Goal: Information Seeking & Learning: Find contact information

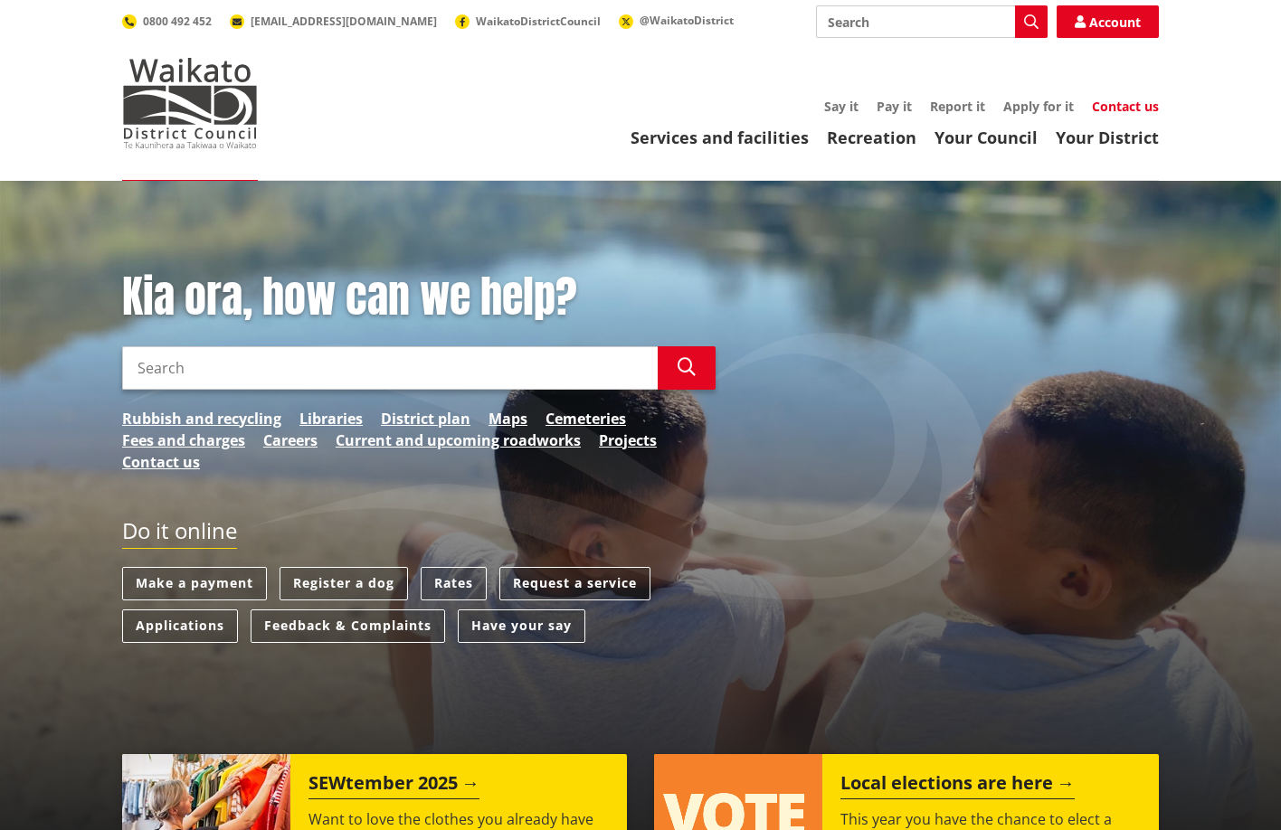
click at [1113, 101] on link "Contact us" at bounding box center [1125, 106] width 67 height 17
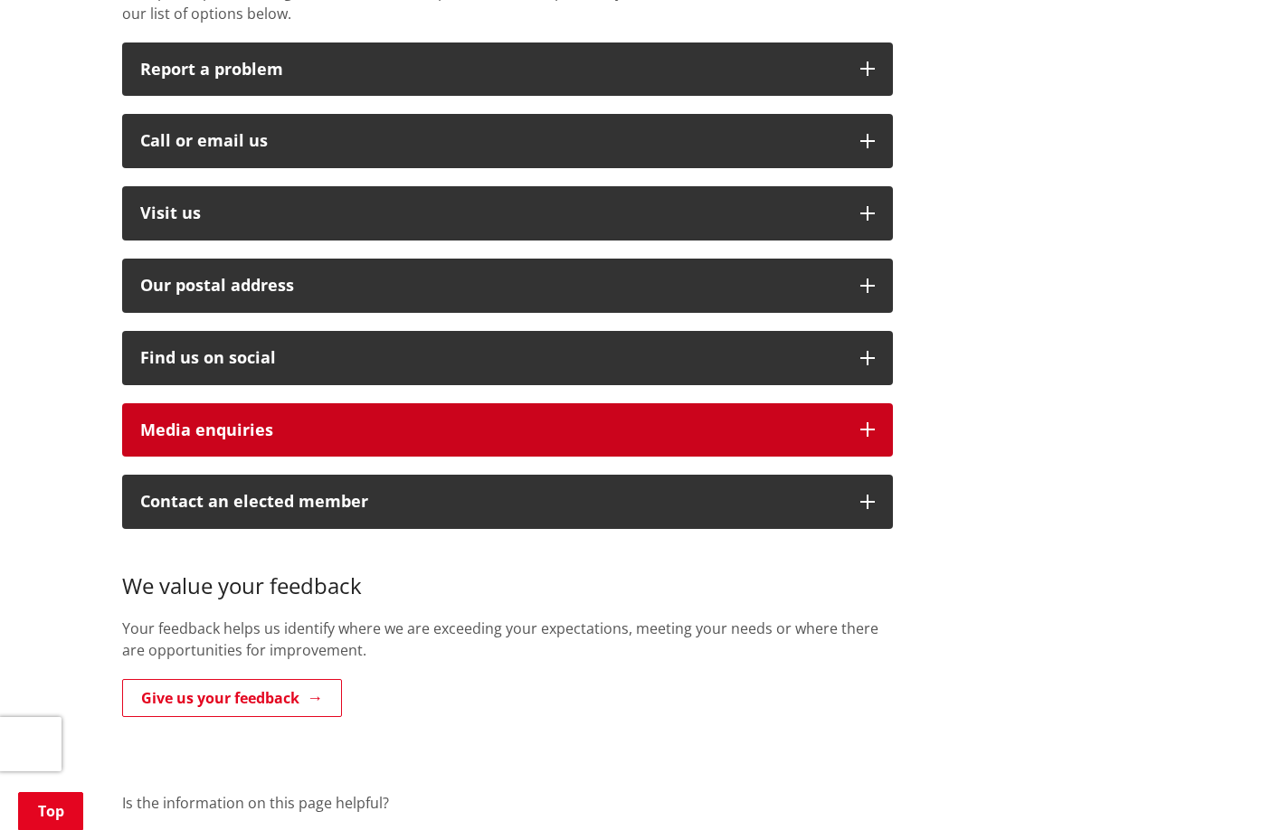
scroll to position [452, 0]
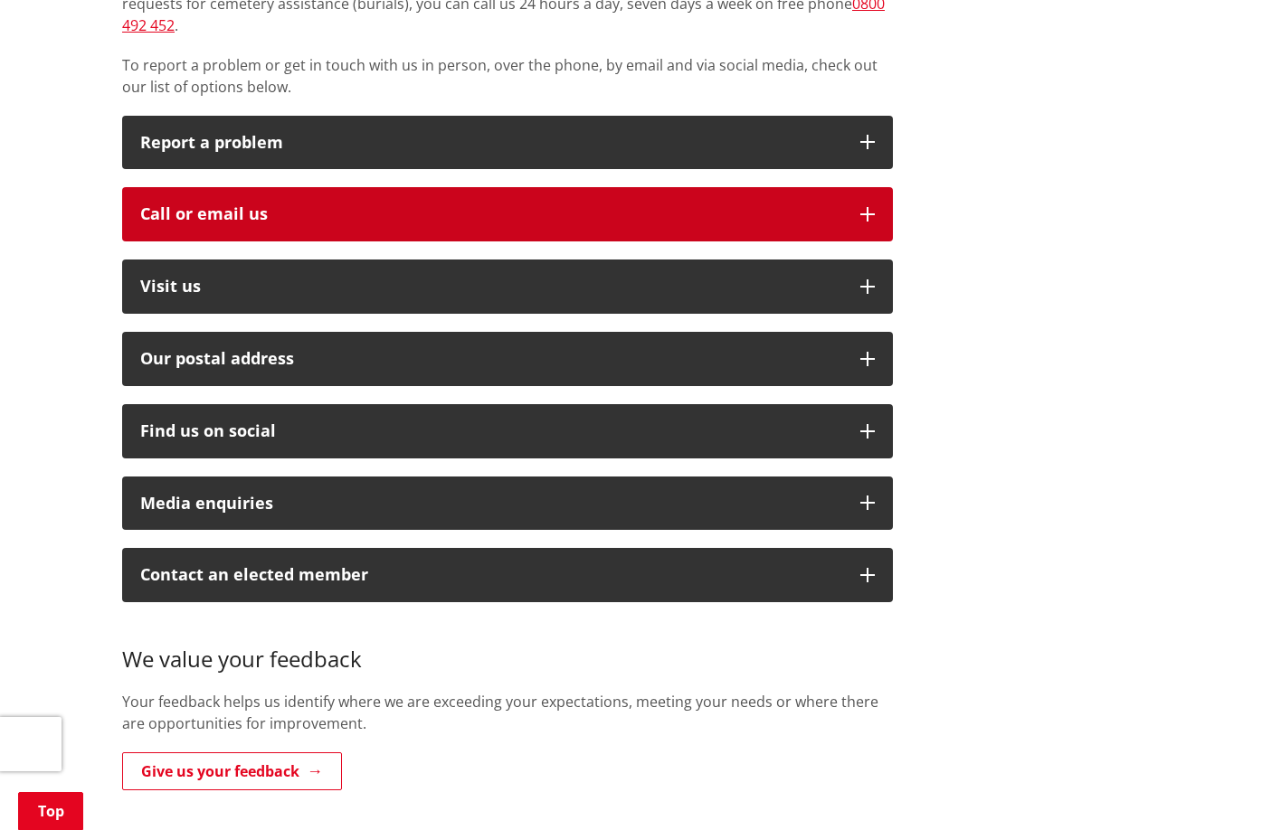
click at [333, 205] on div "Call or email us" at bounding box center [491, 214] width 702 height 18
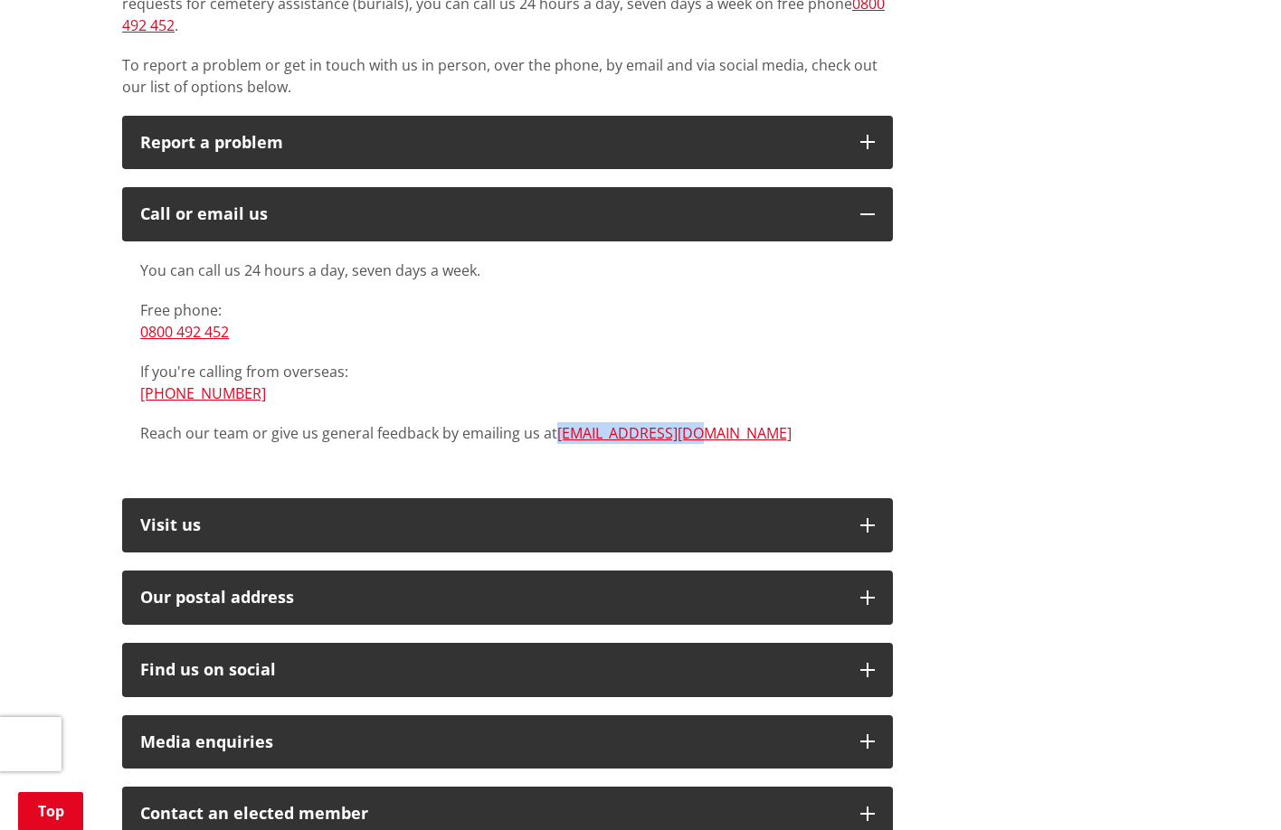
drag, startPoint x: 734, startPoint y: 411, endPoint x: 554, endPoint y: 416, distance: 180.1
click at [554, 422] on p "Reach our team or give us general feedback by emailing us at [EMAIL_ADDRESS][DO…" at bounding box center [507, 433] width 734 height 22
click at [747, 422] on p "Reach our team or give us general feedback by emailing us at [EMAIL_ADDRESS][DO…" at bounding box center [507, 433] width 734 height 22
drag, startPoint x: 740, startPoint y: 413, endPoint x: 556, endPoint y: 420, distance: 183.7
click at [556, 422] on p "Reach our team or give us general feedback by emailing us at [EMAIL_ADDRESS][DO…" at bounding box center [507, 433] width 734 height 22
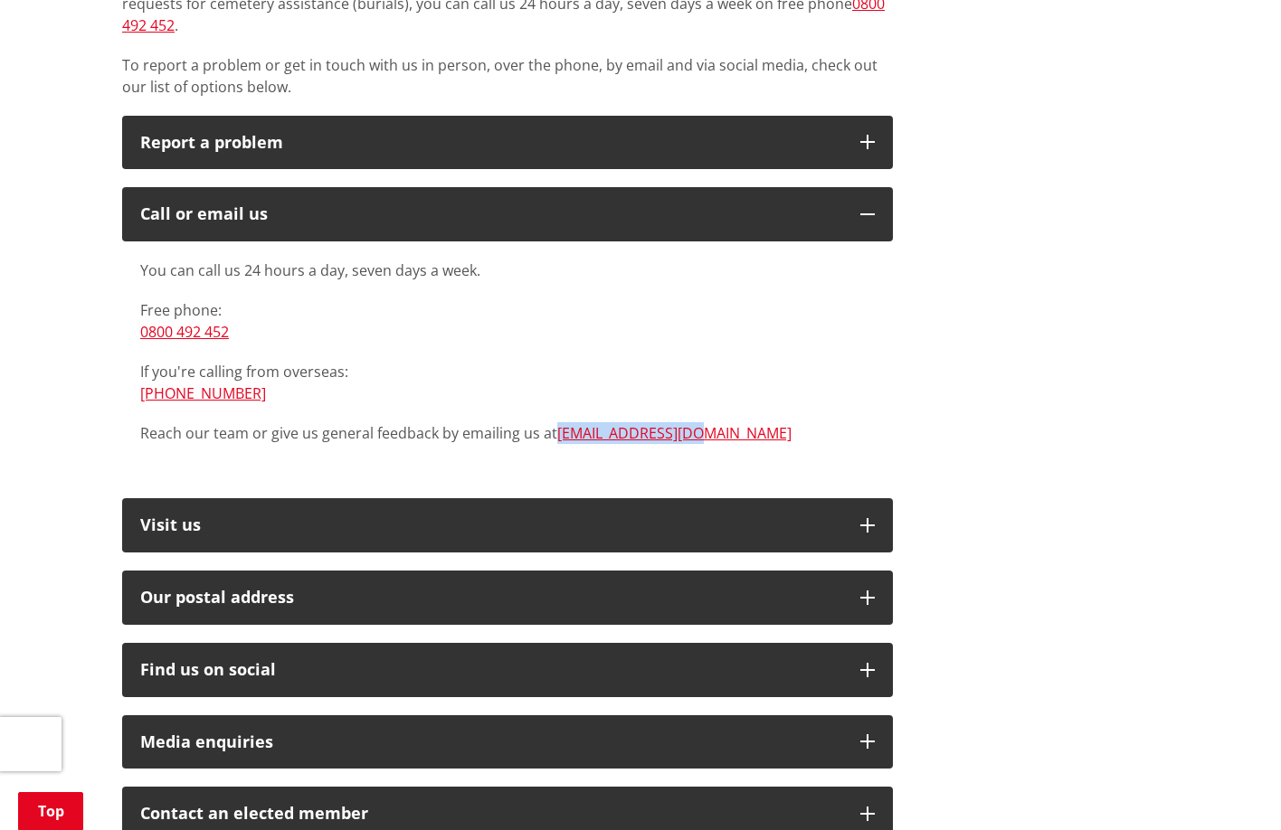
copy link "[EMAIL_ADDRESS][DOMAIN_NAME]"
click at [917, 310] on div "Looking for advice, support or action? We are here to help. Find out how to get…" at bounding box center [641, 481] width 1064 height 1136
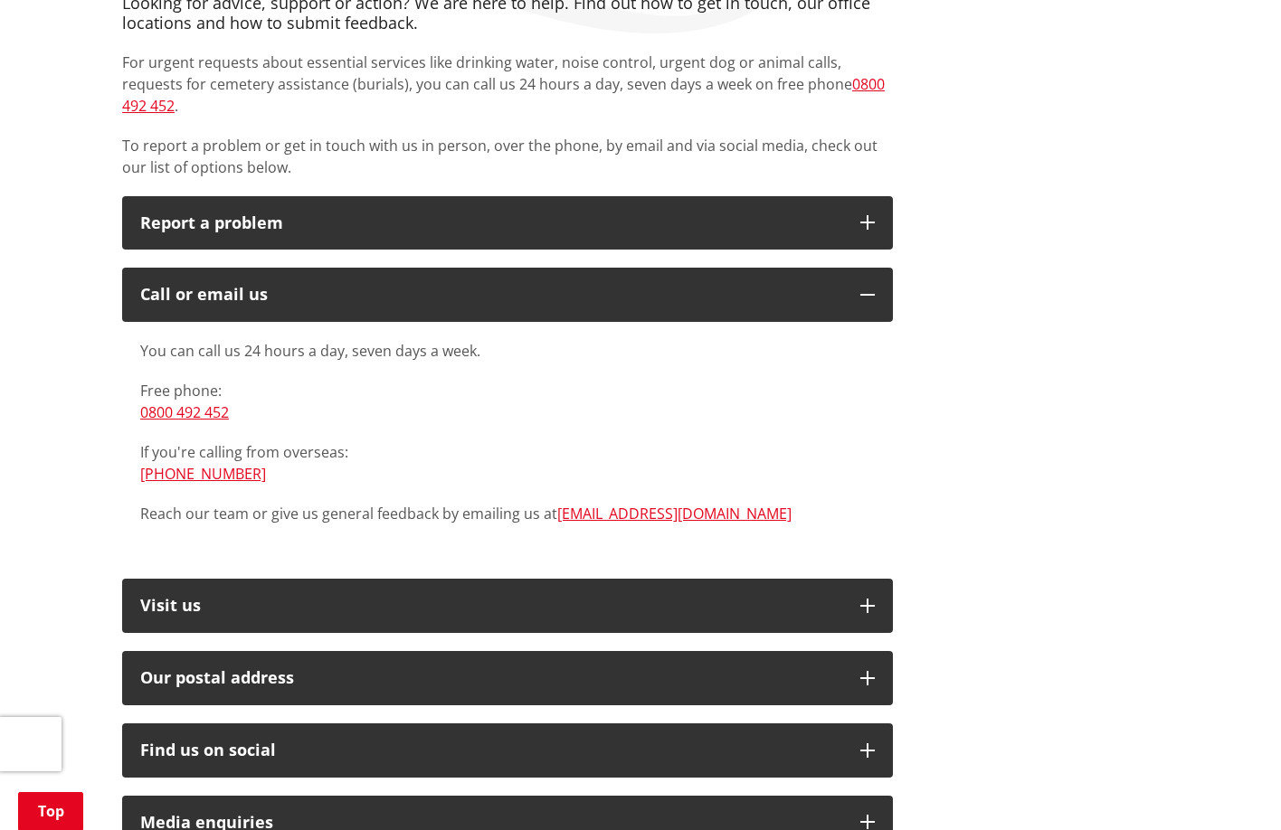
scroll to position [0, 0]
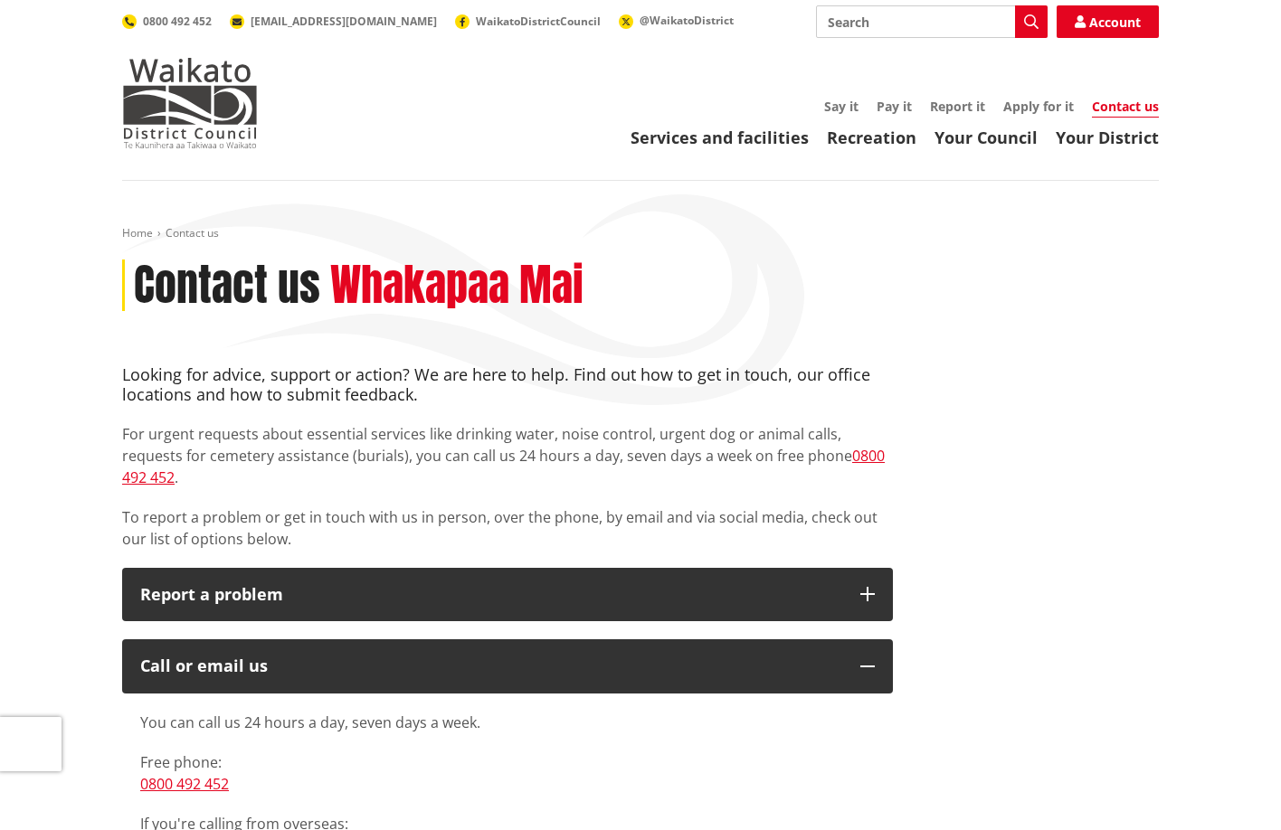
drag, startPoint x: 1204, startPoint y: 260, endPoint x: 1173, endPoint y: 95, distance: 167.5
